Goal: Information Seeking & Learning: Check status

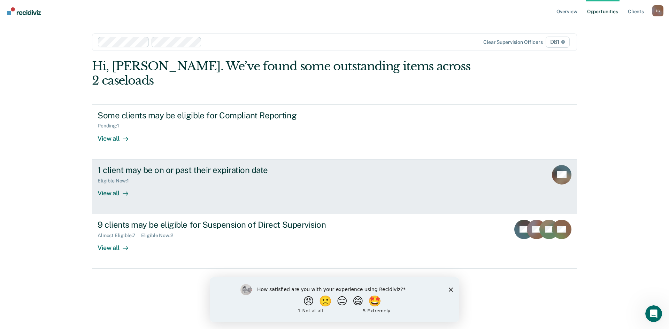
click at [278, 165] on div "1 client may be on or past their expiration date" at bounding box center [220, 170] width 245 height 10
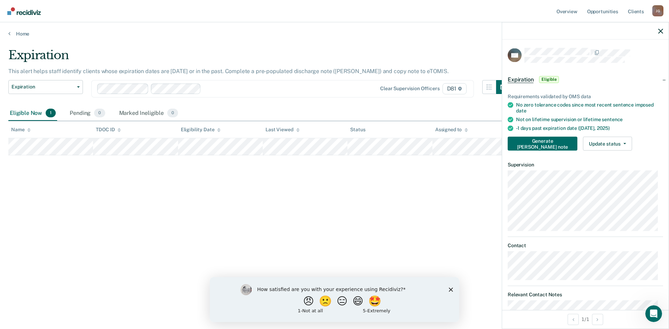
click at [390, 180] on div "Expiration This alert helps staff identify clients whose expiration dates are […" at bounding box center [334, 162] width 653 height 229
click at [660, 78] on div "Expiration Eligible" at bounding box center [585, 79] width 167 height 22
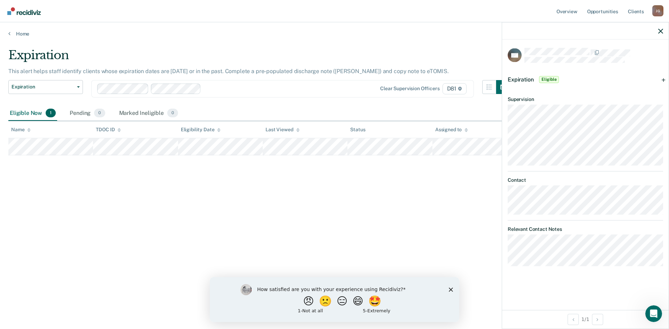
click at [660, 78] on div "Expiration Eligible" at bounding box center [585, 79] width 167 height 22
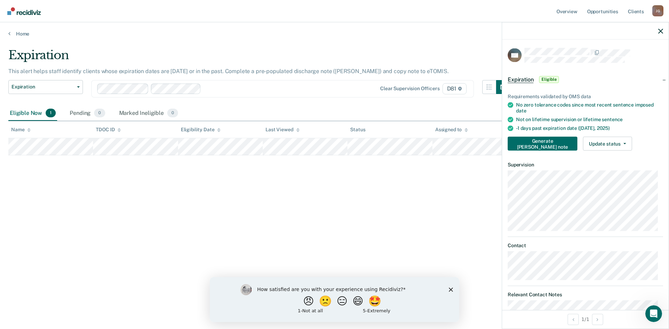
click at [451, 288] on icon "Close survey" at bounding box center [451, 290] width 4 height 4
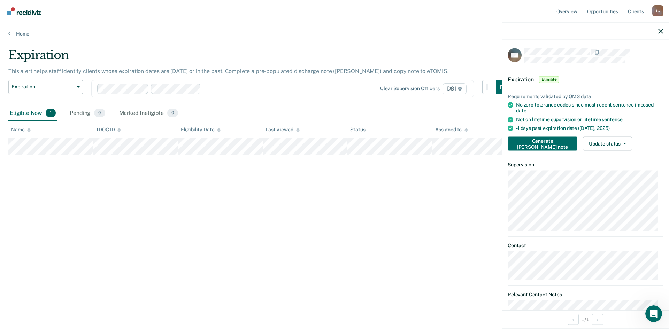
click at [340, 207] on div "Expiration This alert helps staff identify clients whose expiration dates are […" at bounding box center [334, 162] width 653 height 229
click at [48, 199] on div "Expiration This alert helps staff identify clients whose expiration dates are […" at bounding box center [334, 162] width 653 height 229
click at [220, 152] on main "Expiration This alert helps staff identify clients whose expiration dates are […" at bounding box center [334, 182] width 669 height 290
drag, startPoint x: 159, startPoint y: 180, endPoint x: 76, endPoint y: 159, distance: 85.7
click at [159, 180] on div "Expiration This alert helps staff identify clients whose expiration dates are […" at bounding box center [334, 162] width 653 height 229
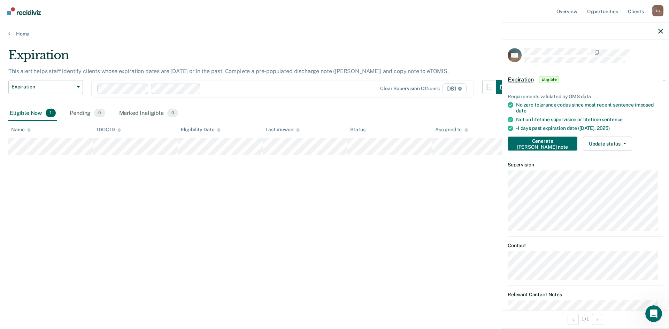
click at [54, 176] on div "Expiration This alert helps staff identify clients whose expiration dates are […" at bounding box center [334, 162] width 653 height 229
drag, startPoint x: 10, startPoint y: 127, endPoint x: 116, endPoint y: 127, distance: 106.0
click at [116, 127] on tr "Name TDOC ID Eligibility Date Last Viewed Status Assigned to" at bounding box center [334, 129] width 653 height 17
click at [127, 148] on tr at bounding box center [334, 146] width 653 height 17
click at [119, 177] on div "Expiration This alert helps staff identify clients whose expiration dates are […" at bounding box center [334, 162] width 653 height 229
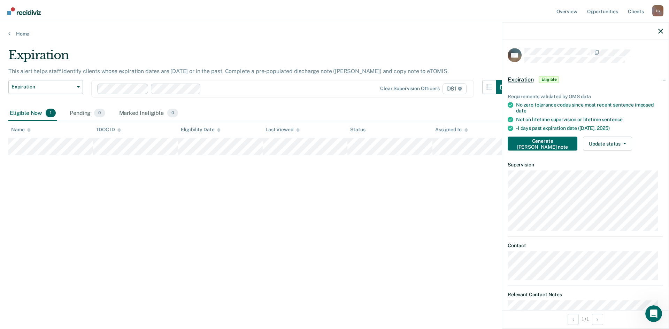
click at [130, 145] on main "Expiration This alert helps staff identify clients whose expiration dates are […" at bounding box center [334, 182] width 669 height 290
copy table "Name TDOC ID Eligibility Date Last Viewed Status Assigned to"
click at [255, 194] on div "Expiration This alert helps staff identify clients whose expiration dates are […" at bounding box center [334, 162] width 653 height 229
click at [663, 28] on div at bounding box center [585, 30] width 167 height 17
click at [659, 29] on icon "button" at bounding box center [661, 31] width 5 height 5
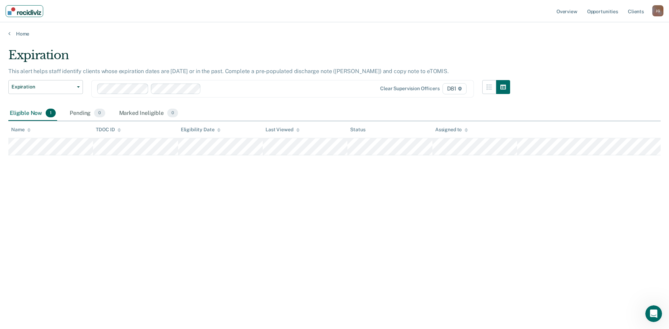
click at [36, 7] on link "Main navigation" at bounding box center [25, 11] width 38 height 12
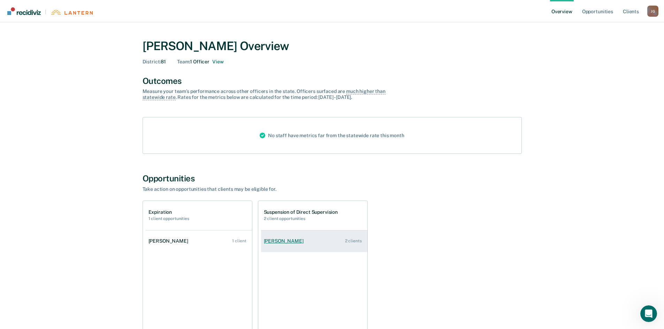
click at [301, 249] on link "[PERSON_NAME] 2 clients" at bounding box center [314, 241] width 106 height 20
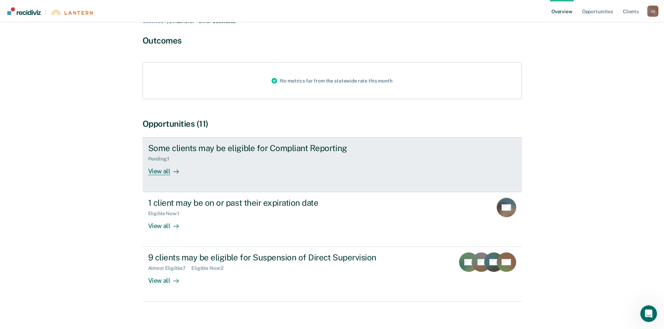
scroll to position [61, 0]
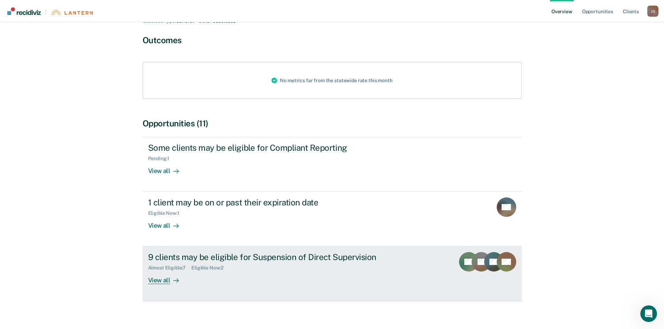
click at [246, 263] on div "Almost Eligible : 7 Eligible Now : 2" at bounding box center [270, 267] width 245 height 9
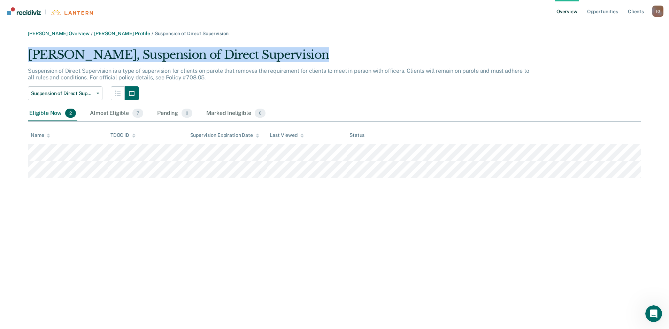
drag, startPoint x: 26, startPoint y: 55, endPoint x: 303, endPoint y: 48, distance: 277.2
click at [303, 48] on div "[PERSON_NAME] Overview / [PERSON_NAME] Profile / Suspension of Direct Supervisi…" at bounding box center [334, 105] width 653 height 148
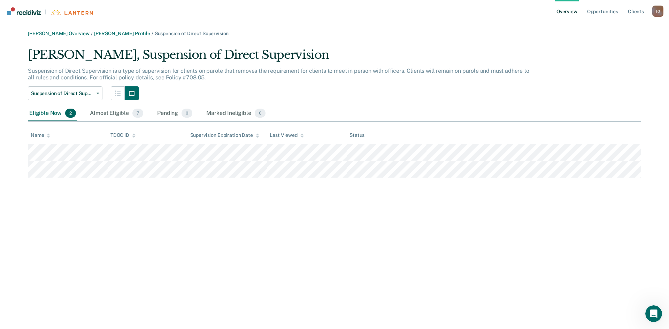
click at [308, 50] on div "[PERSON_NAME], Suspension of Direct Supervision" at bounding box center [279, 58] width 502 height 20
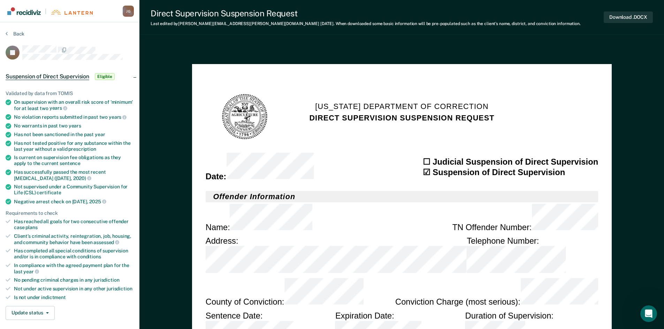
type textarea "x"
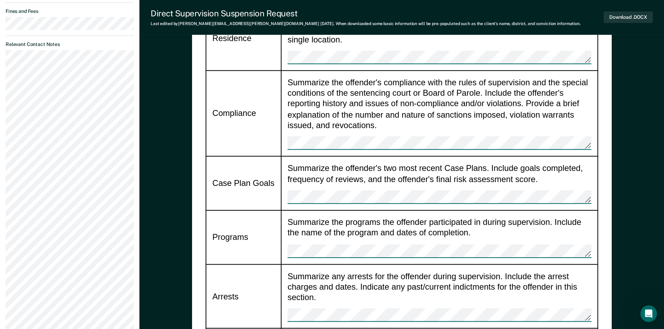
scroll to position [453, 0]
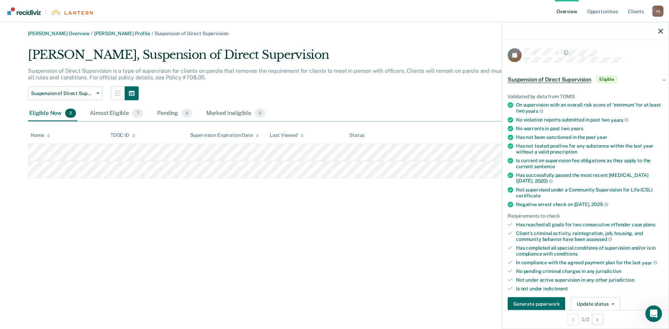
click at [11, 150] on div "[PERSON_NAME] Overview / [PERSON_NAME] Profile / Suspension of Direct Supervisi…" at bounding box center [334, 105] width 653 height 148
click at [105, 183] on div "[PERSON_NAME] Overview / [PERSON_NAME] Profile / Suspension of Direct Supervisi…" at bounding box center [334, 169] width 653 height 276
click at [129, 155] on div "[PERSON_NAME] Overview / [PERSON_NAME] Profile / Suspension of Direct Supervisi…" at bounding box center [334, 105] width 653 height 148
drag, startPoint x: 62, startPoint y: 201, endPoint x: 13, endPoint y: 193, distance: 49.2
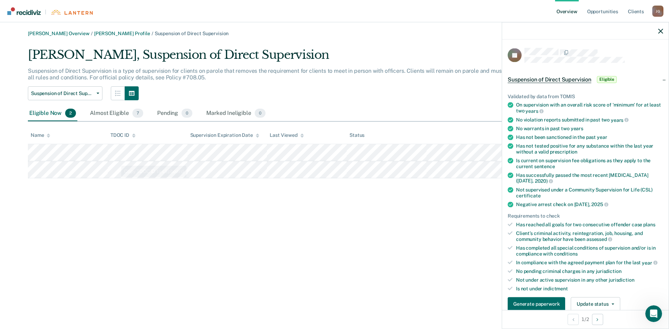
click at [61, 201] on div "[PERSON_NAME] Overview / [PERSON_NAME] Profile / Suspension of Direct Supervisi…" at bounding box center [334, 169] width 653 height 276
click at [118, 112] on div "Almost Eligible 7" at bounding box center [117, 113] width 56 height 15
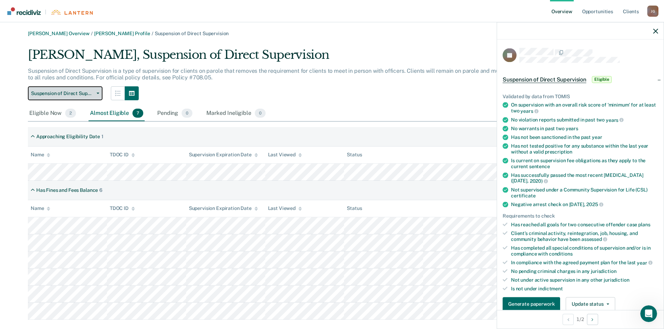
click at [94, 95] on button "Suspension of Direct Supervision" at bounding box center [65, 93] width 75 height 14
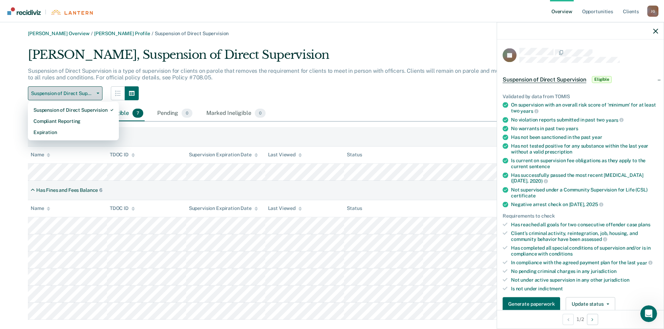
click at [94, 95] on button "Suspension of Direct Supervision" at bounding box center [65, 93] width 75 height 14
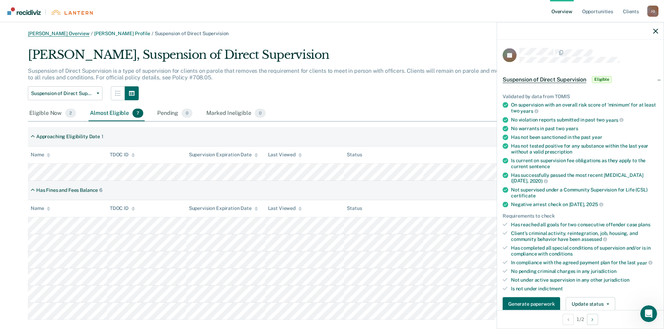
click at [71, 32] on link "[PERSON_NAME] Overview" at bounding box center [59, 34] width 62 height 6
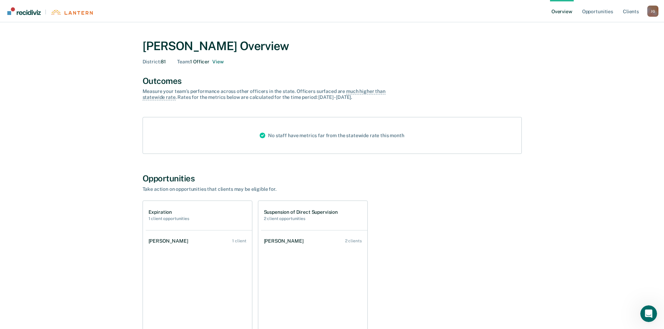
click at [517, 270] on div "Expiration 1 client opportunities [PERSON_NAME] 1 client Suspension of Direct S…" at bounding box center [332, 271] width 379 height 140
click at [224, 58] on div "[PERSON_NAME] Overview District : 81 Team : 1 Officer View" at bounding box center [332, 52] width 379 height 26
click at [380, 55] on div "[PERSON_NAME] Overview District : 81 Team : 1 Officer View" at bounding box center [332, 52] width 379 height 26
click at [632, 15] on link "Client s" at bounding box center [631, 11] width 19 height 22
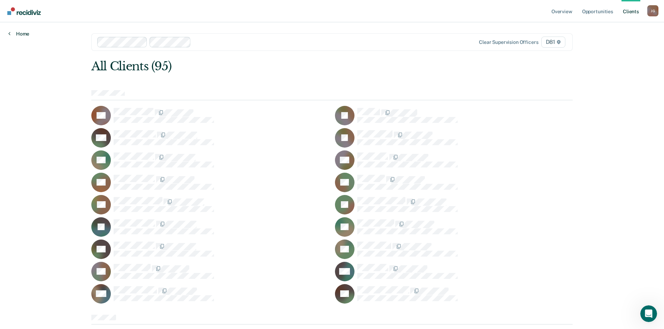
click at [19, 35] on link "Home" at bounding box center [18, 34] width 21 height 6
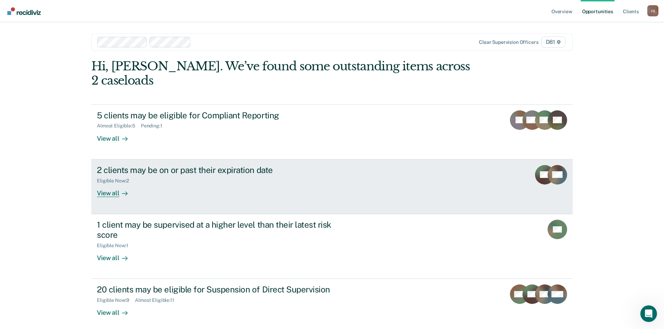
click at [222, 165] on div "2 clients may be on or past their expiration date" at bounding box center [219, 170] width 245 height 10
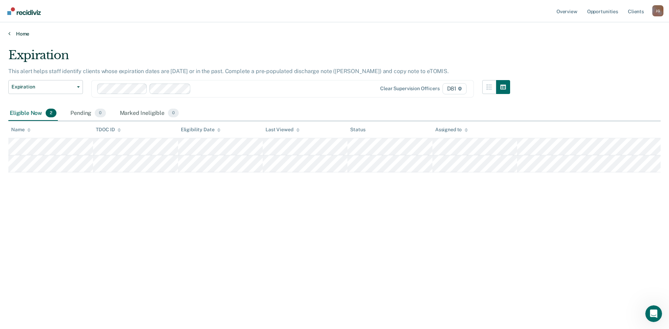
click at [152, 32] on link "Home" at bounding box center [334, 34] width 653 height 6
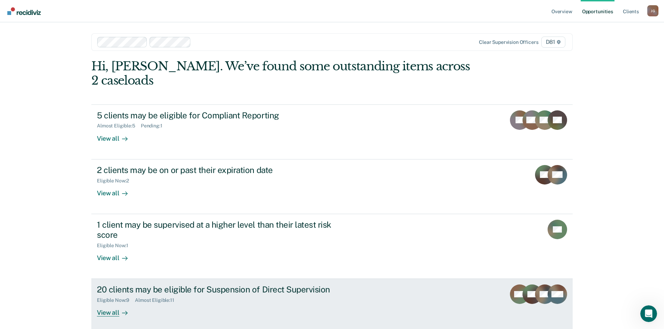
click at [117, 304] on link "20 clients may be eligible for Suspension of Direct Supervision Eligible Now : …" at bounding box center [331, 306] width 481 height 55
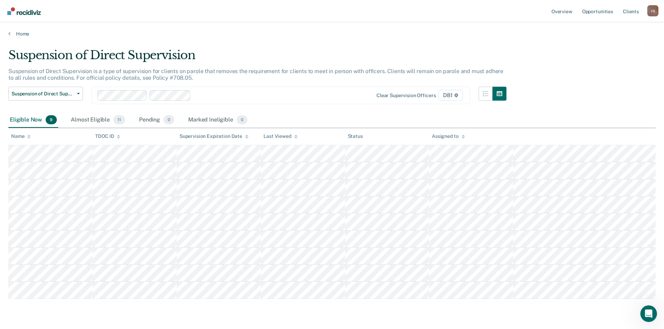
click at [40, 296] on tbody at bounding box center [331, 222] width 647 height 154
click at [45, 317] on div "Suspension of Direct Supervision Suspension of Direct Supervision is a type of …" at bounding box center [331, 183] width 647 height 271
click at [123, 158] on main "Suspension of Direct Supervision Suspension of Direct Supervision is a type of …" at bounding box center [332, 192] width 664 height 310
click at [94, 314] on div "Suspension of Direct Supervision Suspension of Direct Supervision is a type of …" at bounding box center [331, 183] width 647 height 271
click at [600, 311] on div "TDOC ID copied!" at bounding box center [603, 311] width 41 height 6
